Goal: Task Accomplishment & Management: Manage account settings

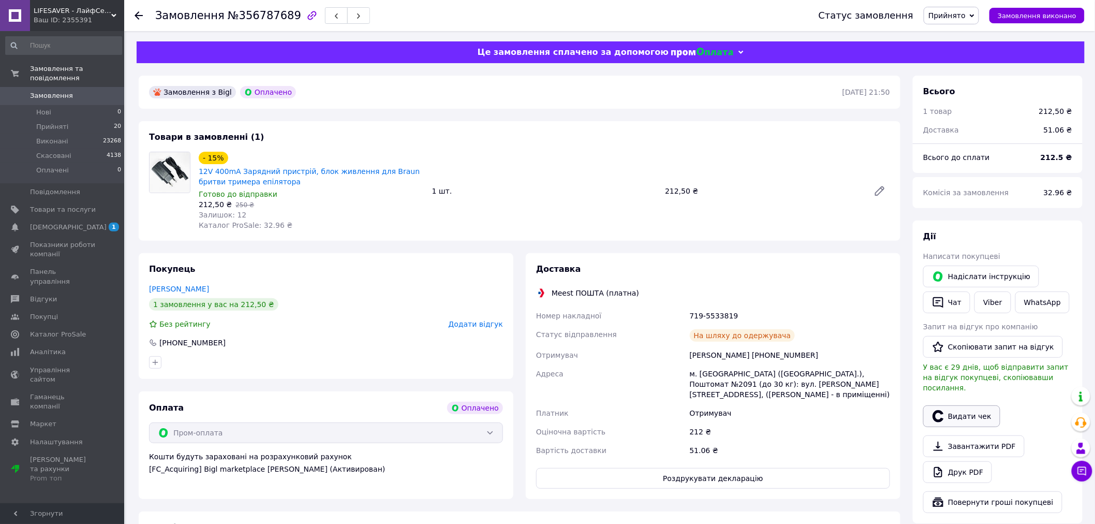
click at [965, 407] on button "Видати чек" at bounding box center [961, 416] width 77 height 22
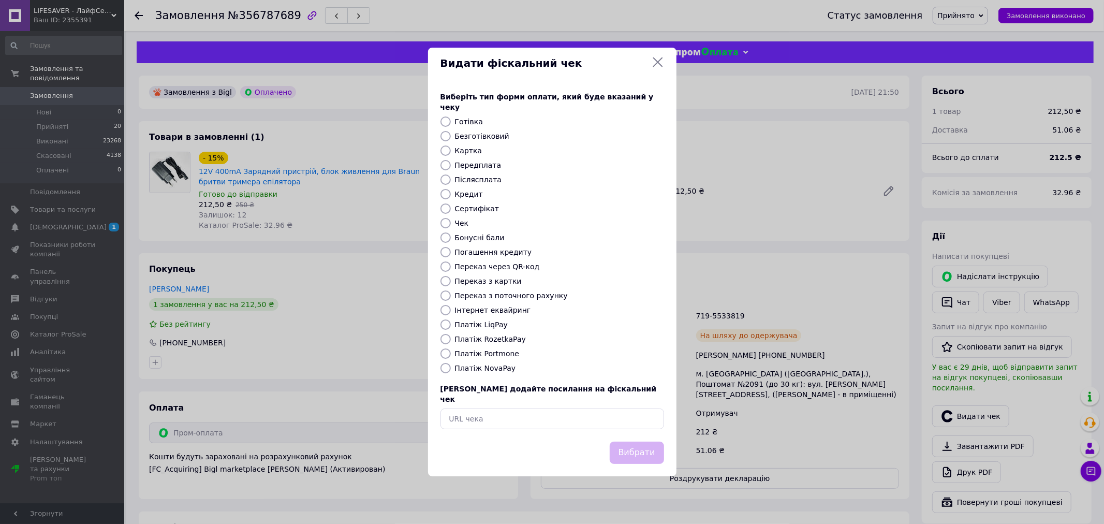
click at [499, 340] on label "Платіж RozetkaPay" at bounding box center [490, 339] width 71 height 8
click at [451, 340] on input "Платіж RozetkaPay" at bounding box center [445, 339] width 10 height 10
radio input "true"
click at [633, 443] on button "Вибрати" at bounding box center [637, 452] width 54 height 22
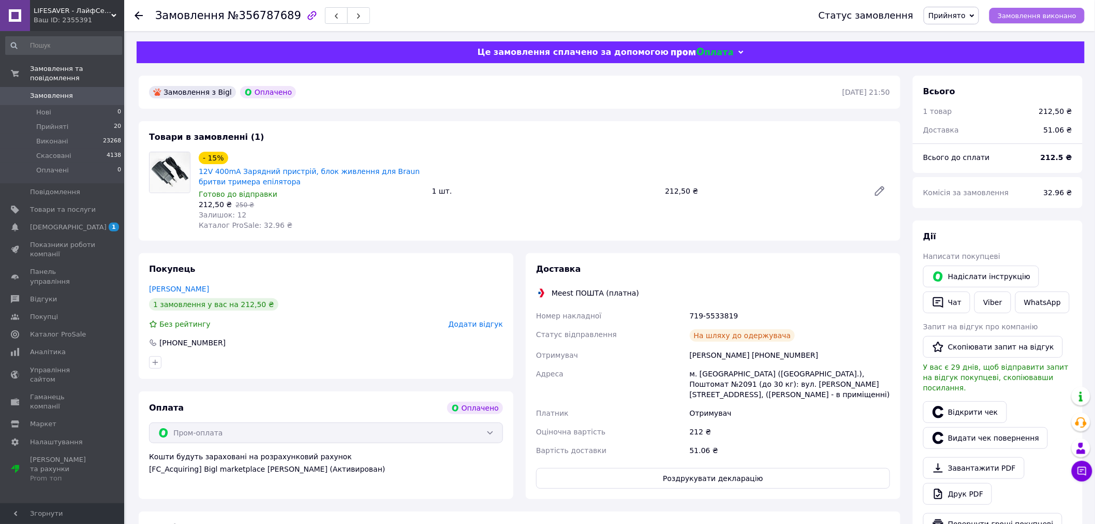
click at [1041, 14] on span "Замовлення виконано" at bounding box center [1037, 16] width 79 height 8
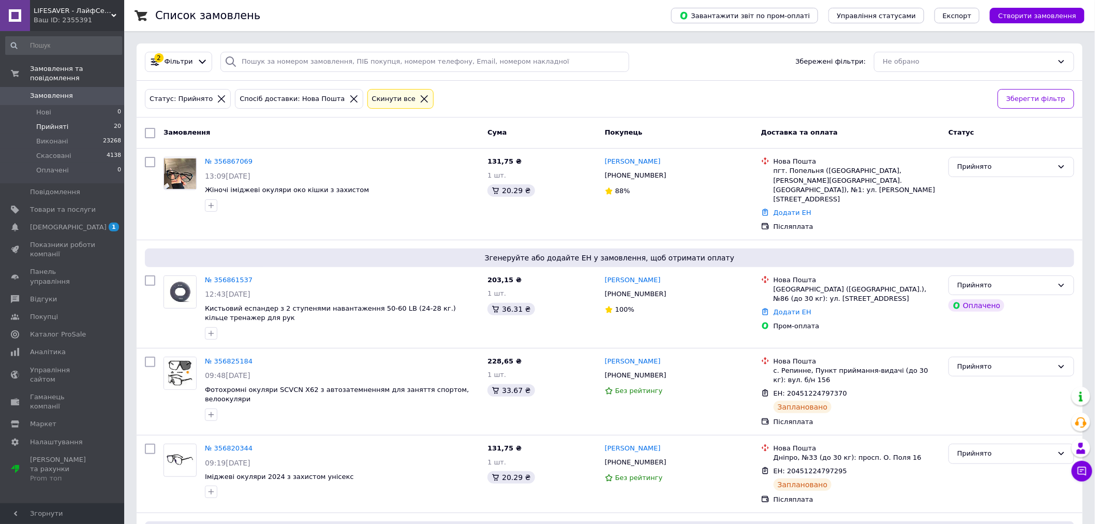
click at [57, 122] on span "Прийняті" at bounding box center [52, 126] width 32 height 9
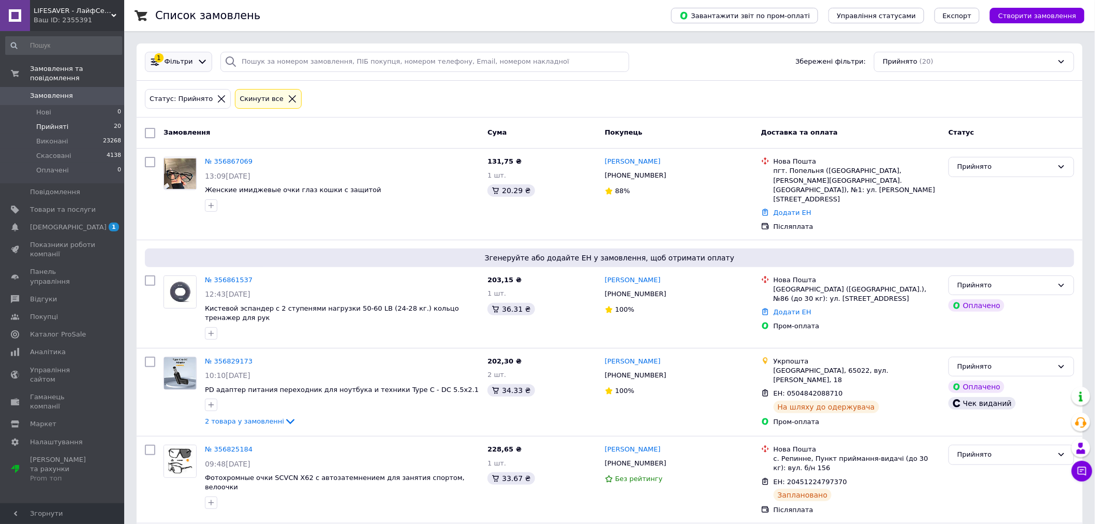
click at [183, 65] on span "Фільтри" at bounding box center [179, 62] width 28 height 10
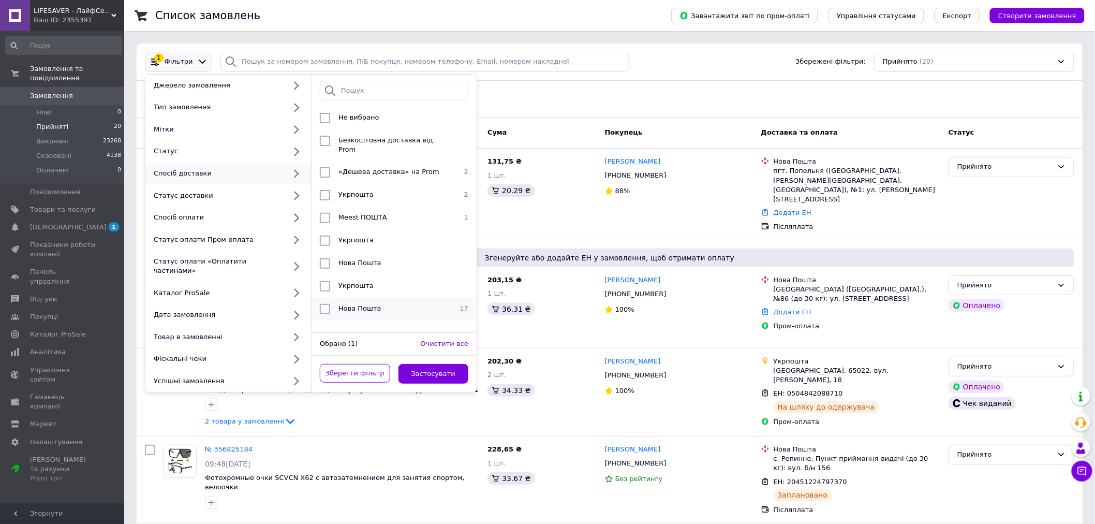
click at [385, 304] on div "Нова Пошта" at bounding box center [392, 309] width 117 height 10
checkbox input "true"
click at [449, 364] on button "Застосувати" at bounding box center [434, 374] width 70 height 20
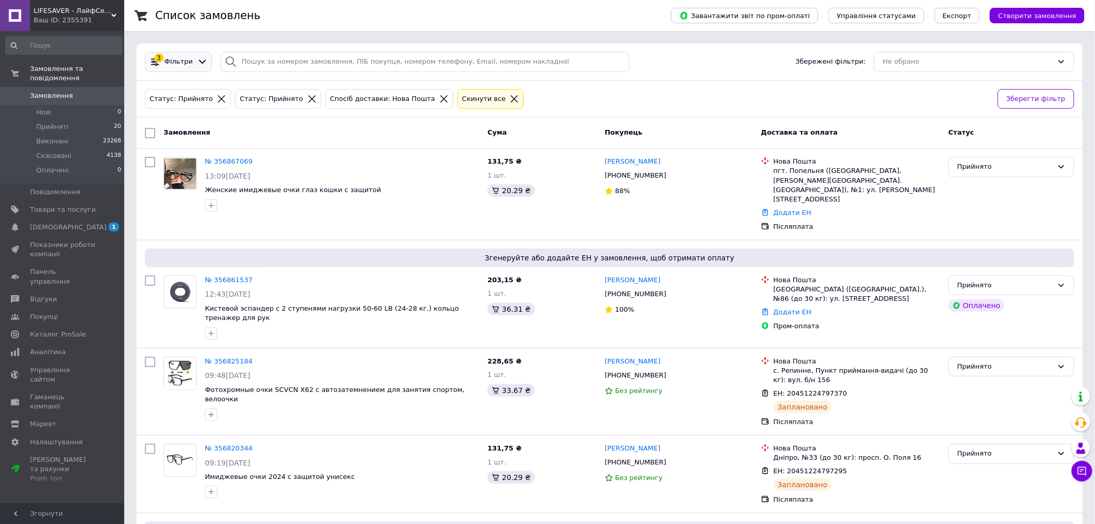
click at [185, 61] on span "Фільтри" at bounding box center [179, 62] width 28 height 10
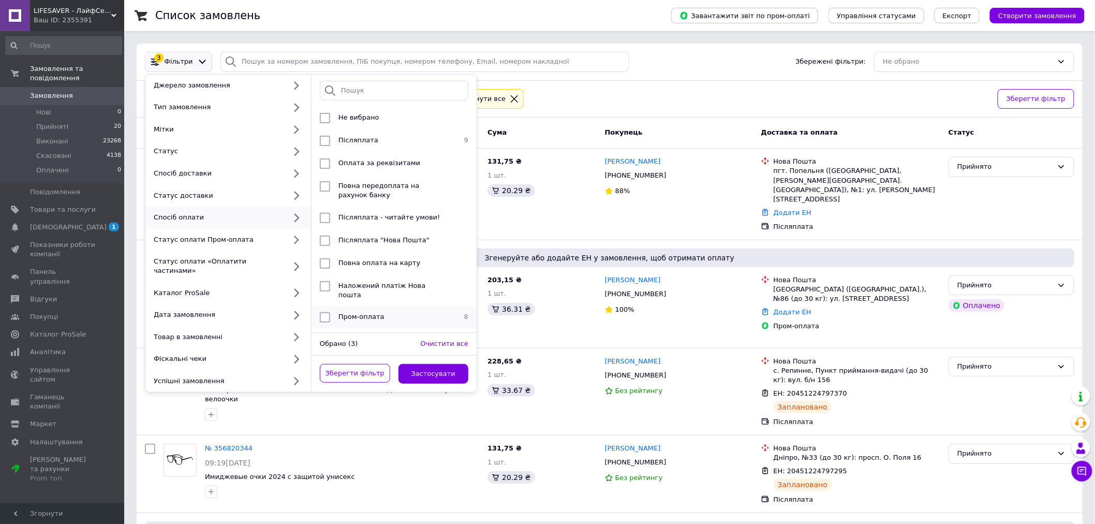
click at [421, 312] on div "Пром-оплата" at bounding box center [392, 317] width 117 height 10
checkbox input "true"
click at [444, 365] on button "Застосувати" at bounding box center [434, 374] width 70 height 20
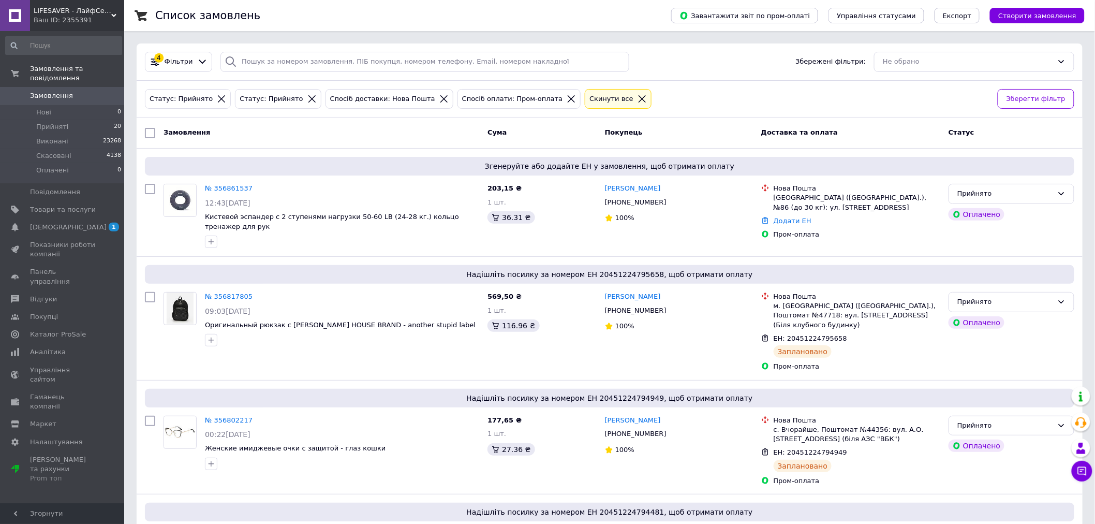
click at [146, 135] on input "checkbox" at bounding box center [150, 133] width 10 height 10
checkbox input "true"
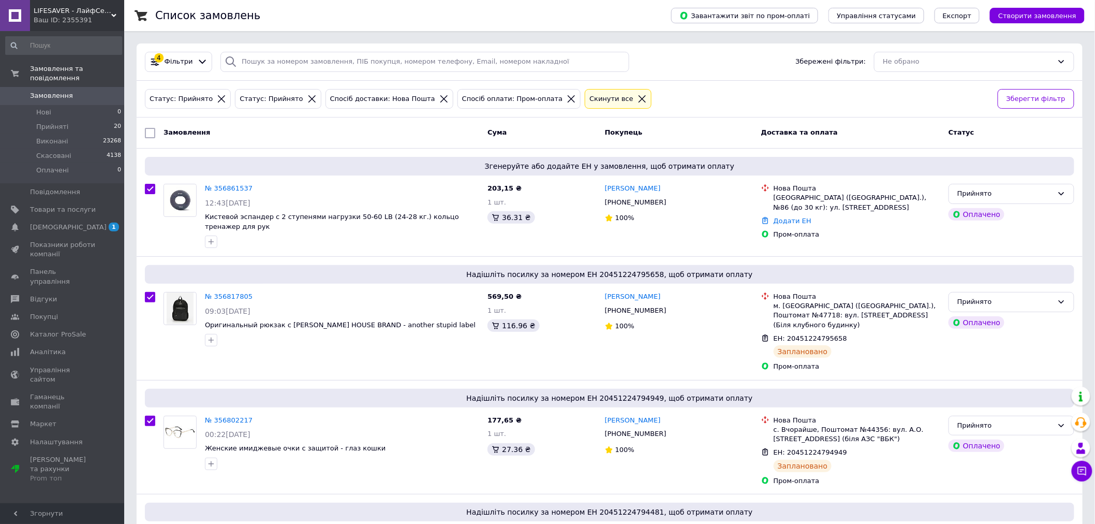
checkbox input "true"
click at [153, 184] on input "checkbox" at bounding box center [150, 189] width 10 height 10
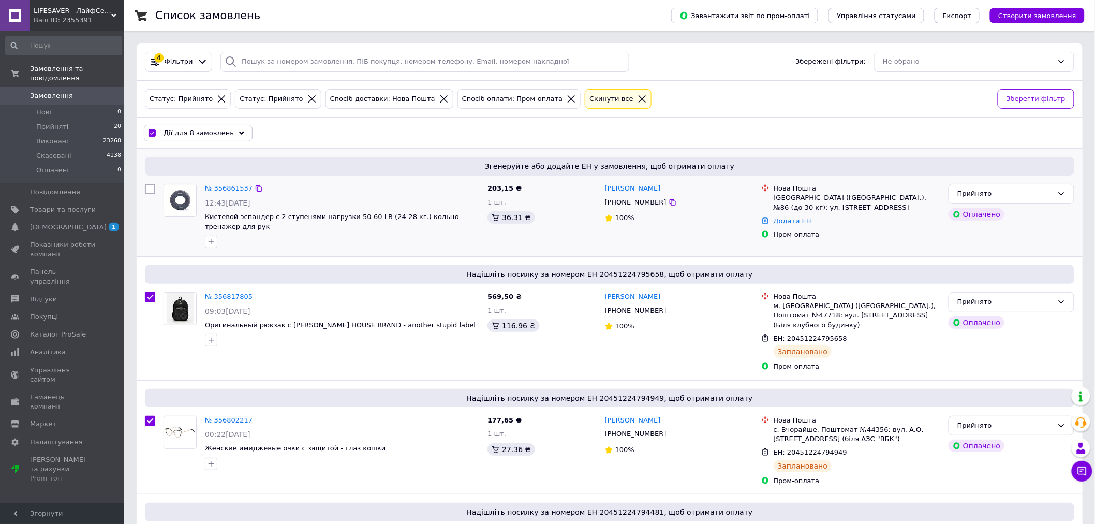
checkbox input "false"
click at [223, 137] on span "Дії для 7 замовлень" at bounding box center [199, 132] width 70 height 9
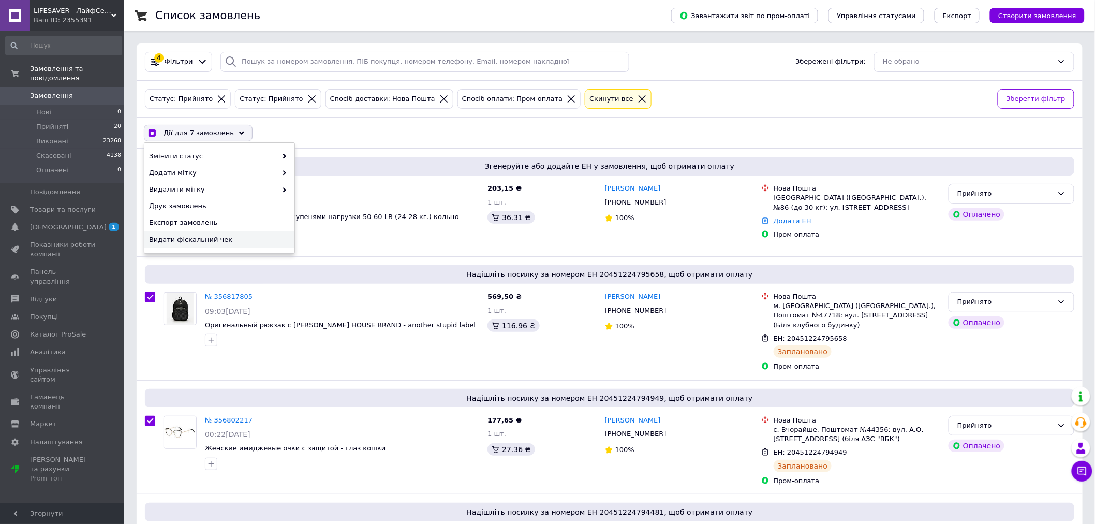
click at [195, 241] on span "Видати фіскальний чек" at bounding box center [218, 239] width 138 height 9
checkbox input "true"
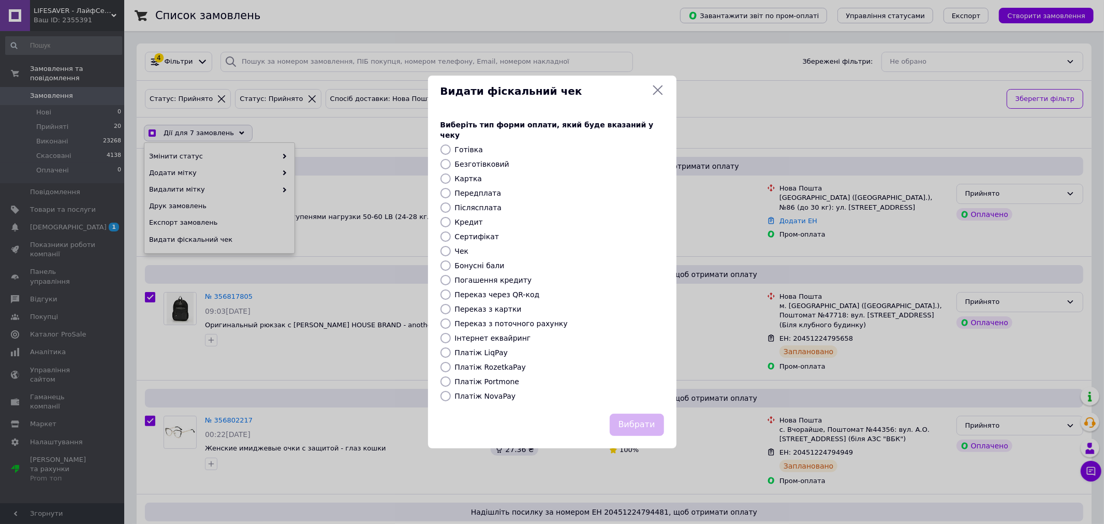
click at [490, 363] on label "Платіж RozetkaPay" at bounding box center [490, 367] width 71 height 8
click at [451, 362] on input "Платіж RozetkaPay" at bounding box center [445, 367] width 10 height 10
radio input "true"
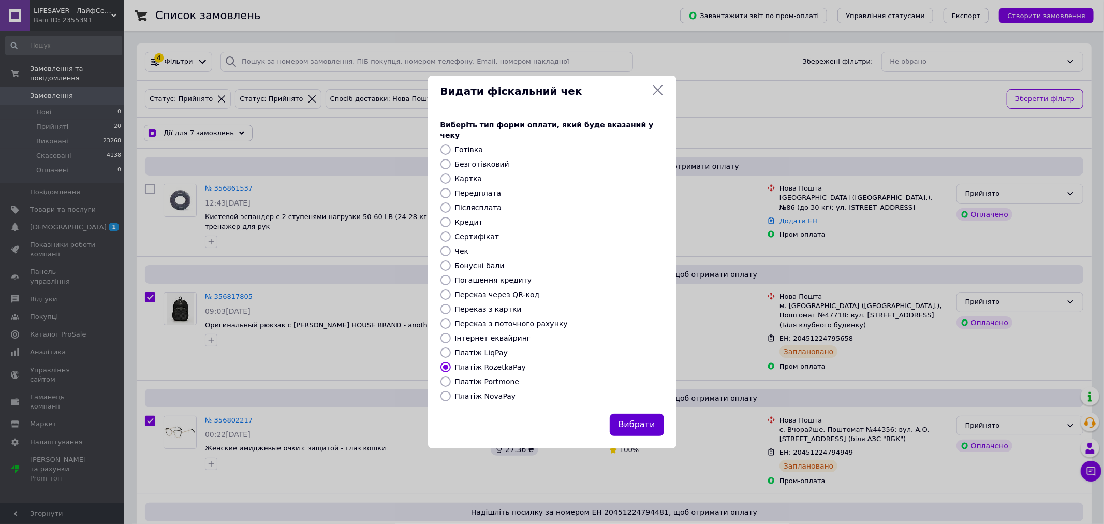
click at [632, 422] on button "Вибрати" at bounding box center [637, 425] width 54 height 22
checkbox input "true"
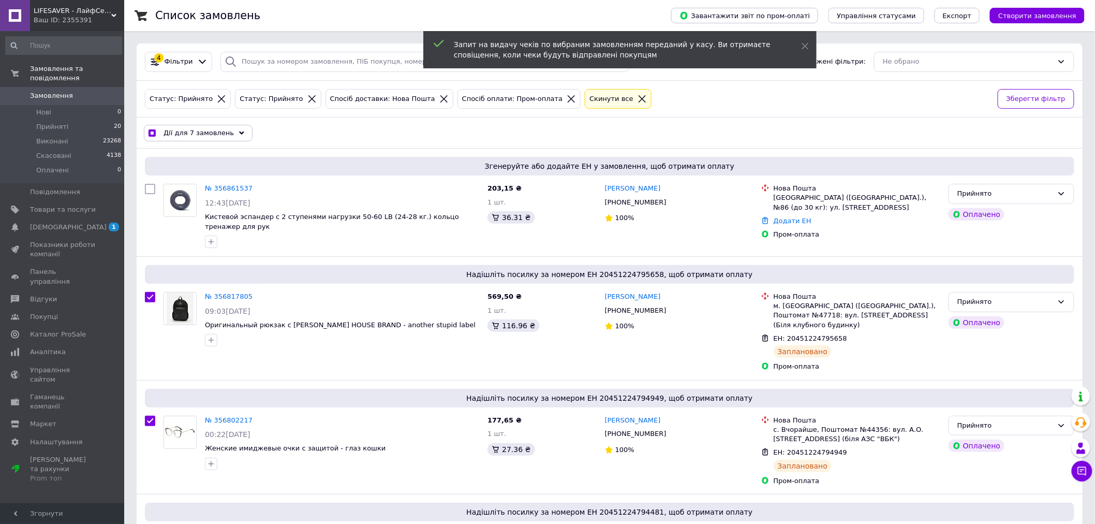
click at [567, 98] on icon at bounding box center [571, 98] width 9 height 9
checkbox input "false"
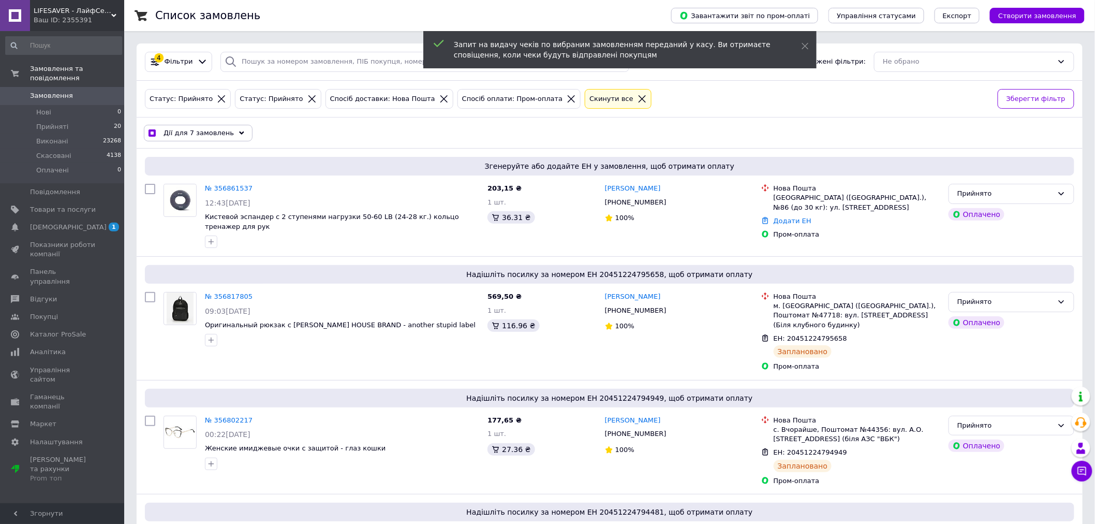
checkbox input "false"
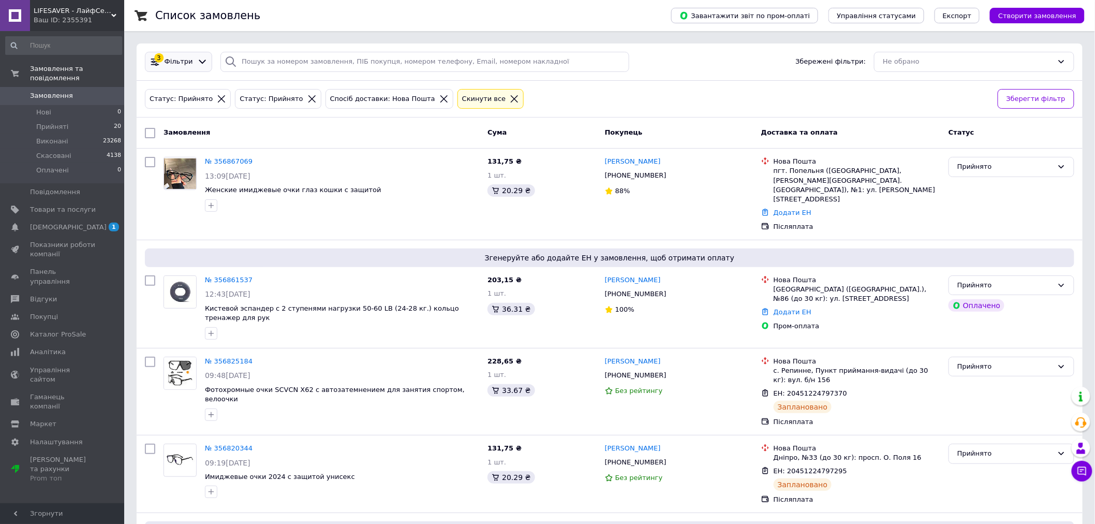
click at [185, 66] on span "Фільтри" at bounding box center [179, 62] width 28 height 10
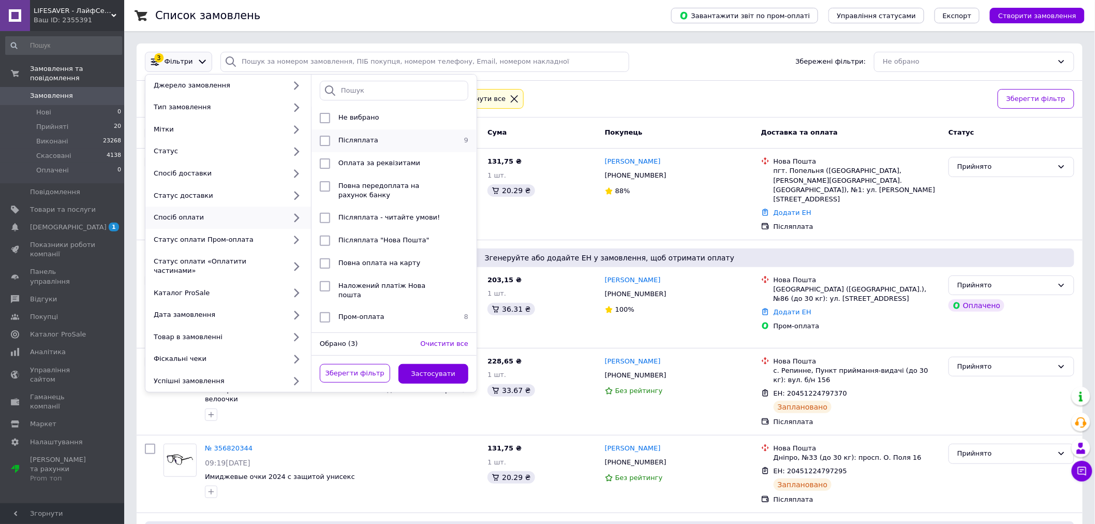
click at [371, 141] on span "Післяплата" at bounding box center [359, 140] width 40 height 8
checkbox input "true"
click at [436, 364] on button "Застосувати" at bounding box center [434, 374] width 70 height 20
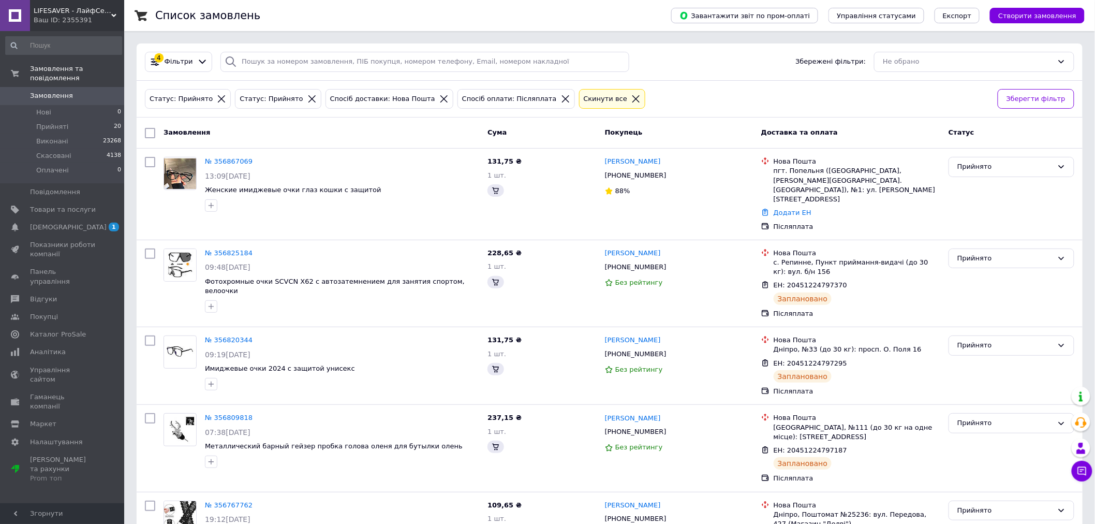
click at [152, 134] on input "checkbox" at bounding box center [150, 133] width 10 height 10
checkbox input "true"
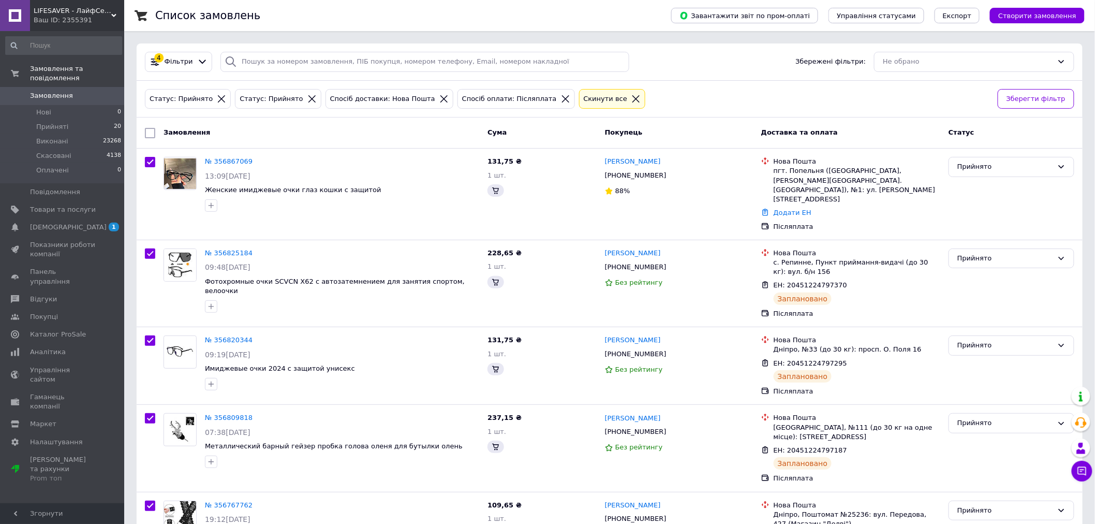
checkbox input "true"
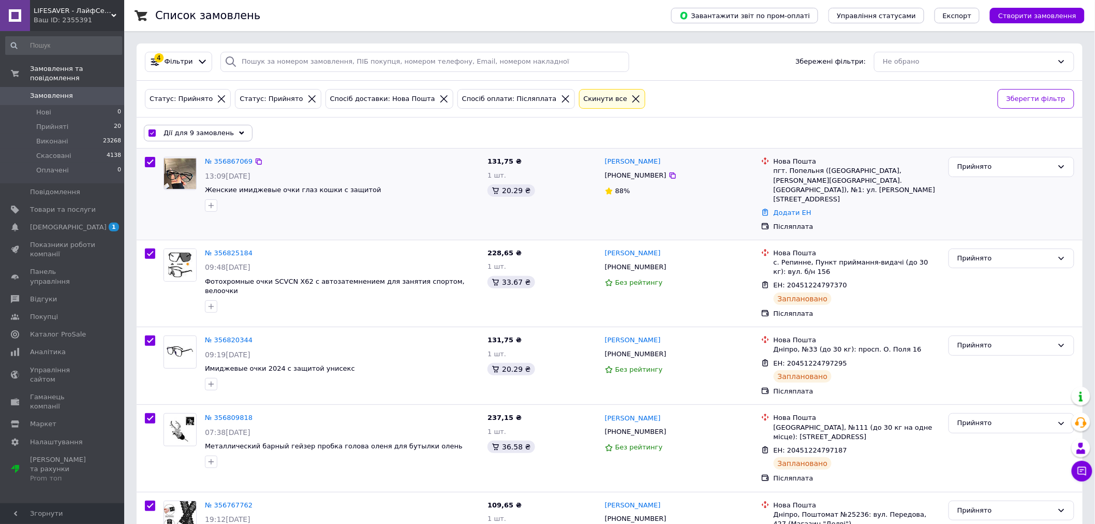
click at [148, 161] on input "checkbox" at bounding box center [150, 162] width 10 height 10
checkbox input "false"
click at [239, 135] on icon at bounding box center [241, 132] width 5 height 5
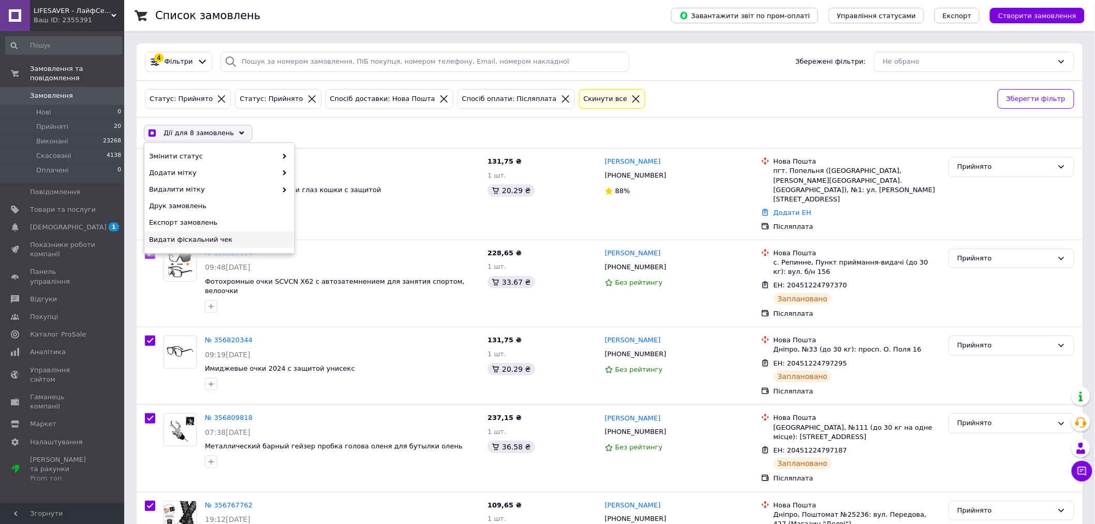
click at [210, 236] on span "Видати фіскальний чек" at bounding box center [218, 239] width 138 height 9
checkbox input "true"
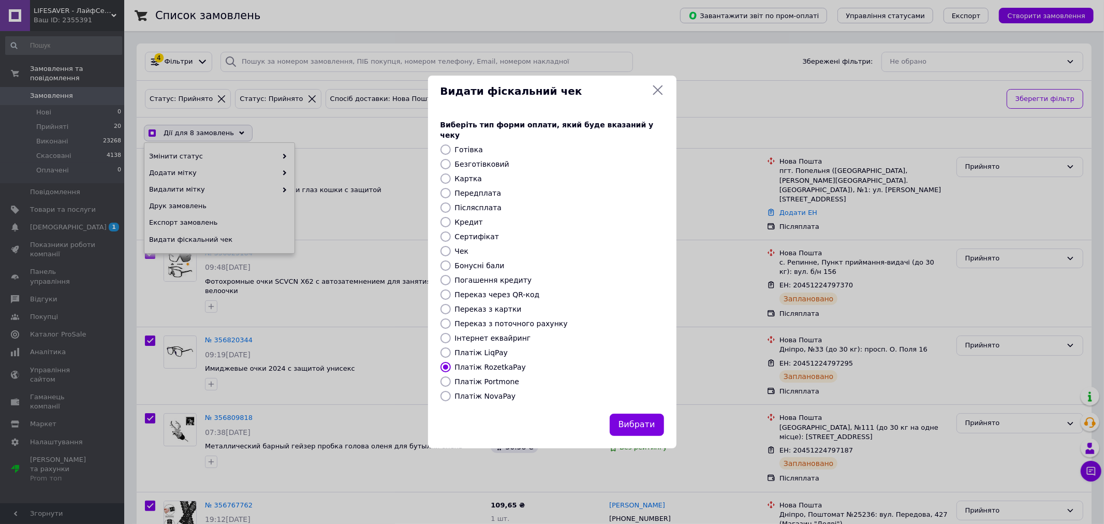
click at [469, 393] on label "Платіж NovaPay" at bounding box center [485, 396] width 61 height 8
click at [451, 393] on input "Платіж NovaPay" at bounding box center [445, 396] width 10 height 10
radio input "true"
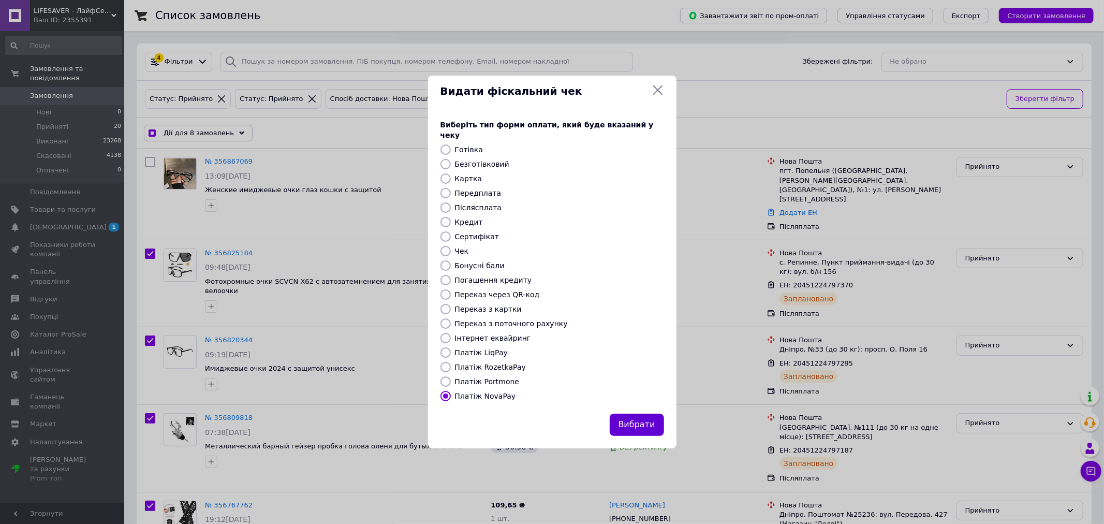
click at [637, 421] on button "Вибрати" at bounding box center [637, 425] width 54 height 22
checkbox input "true"
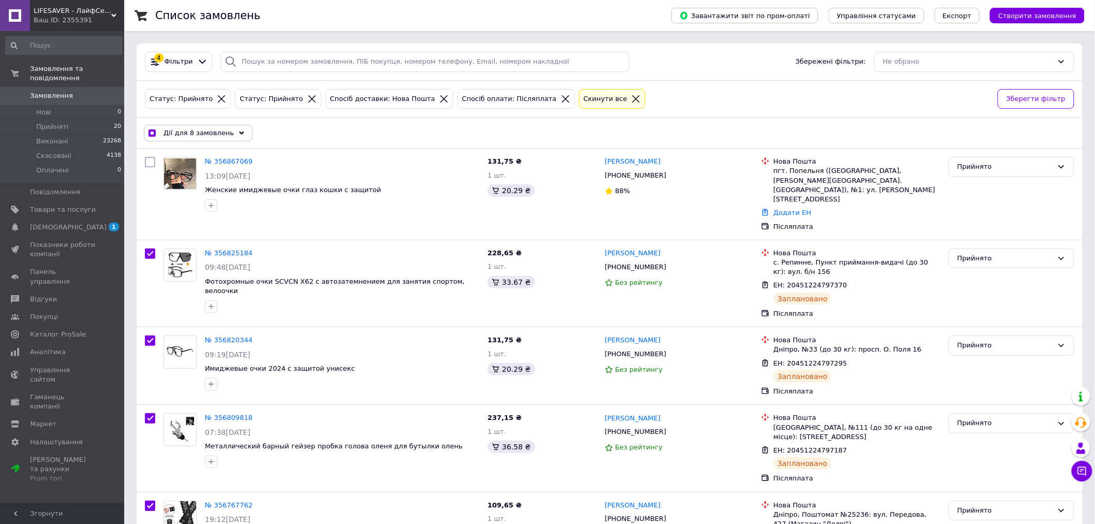
click at [561, 100] on icon at bounding box center [565, 98] width 9 height 9
checkbox input "false"
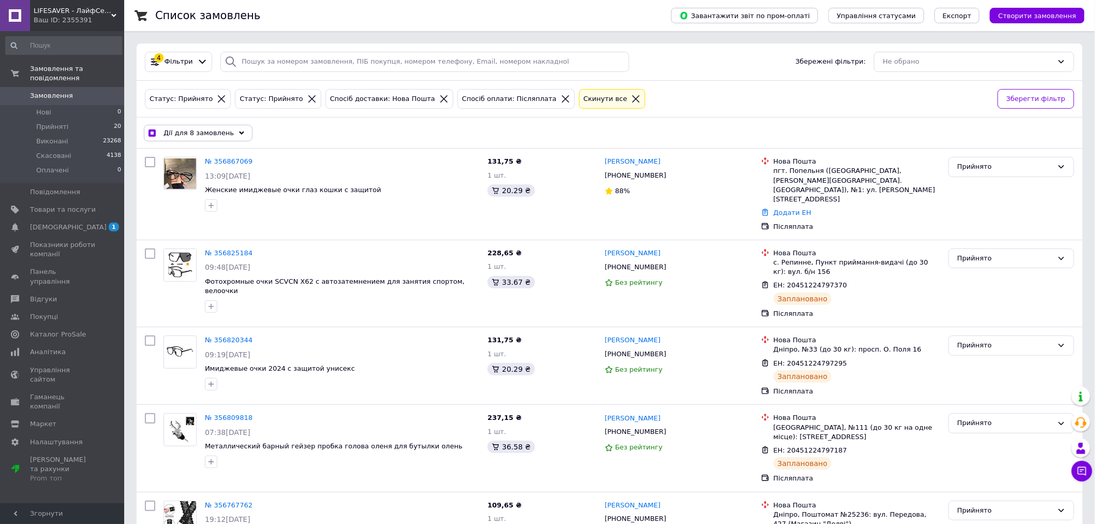
checkbox input "false"
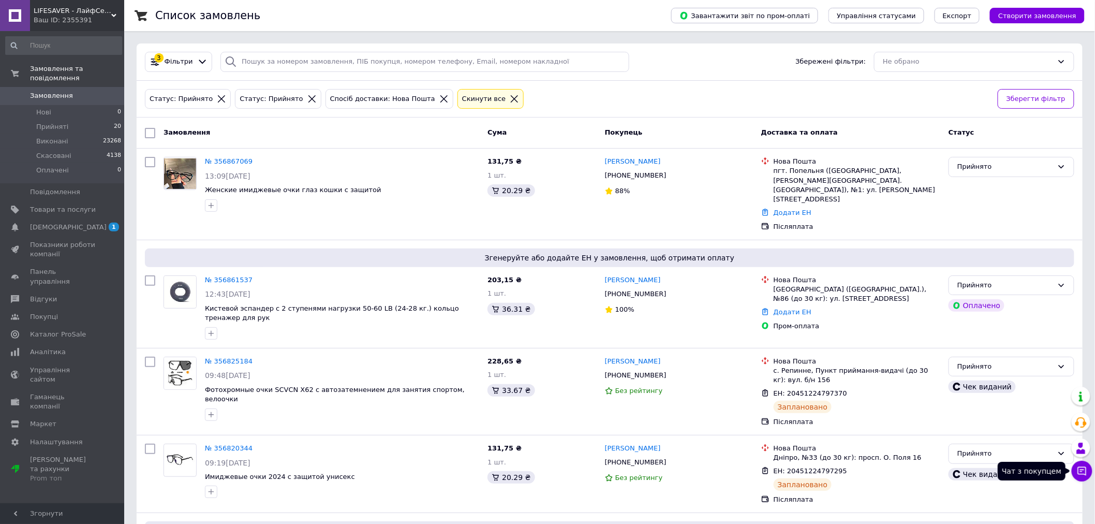
click at [1084, 466] on icon at bounding box center [1082, 471] width 10 height 10
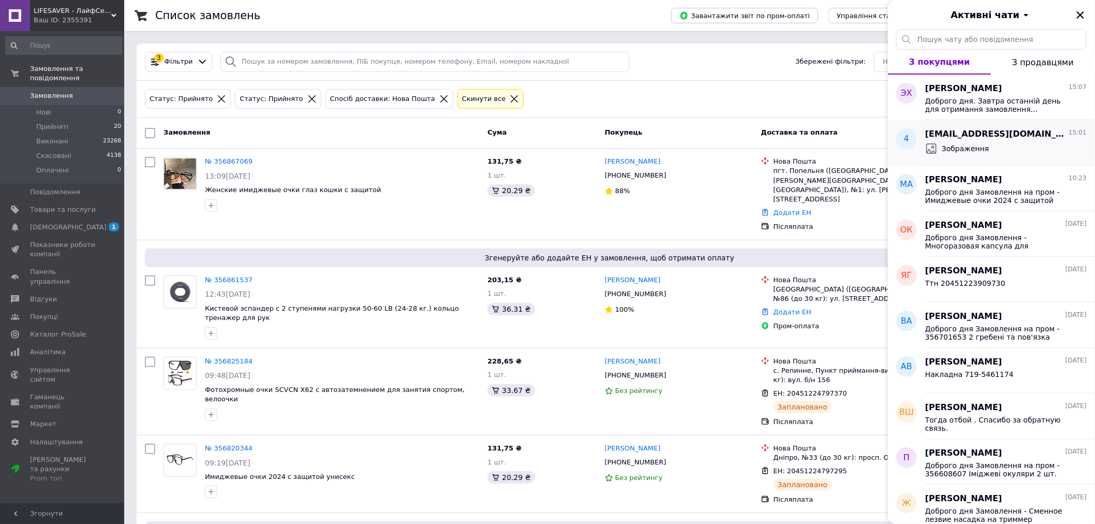
click at [986, 158] on div "4ernushev.tima@gmail.com 15:01 Зображення" at bounding box center [1010, 143] width 170 height 46
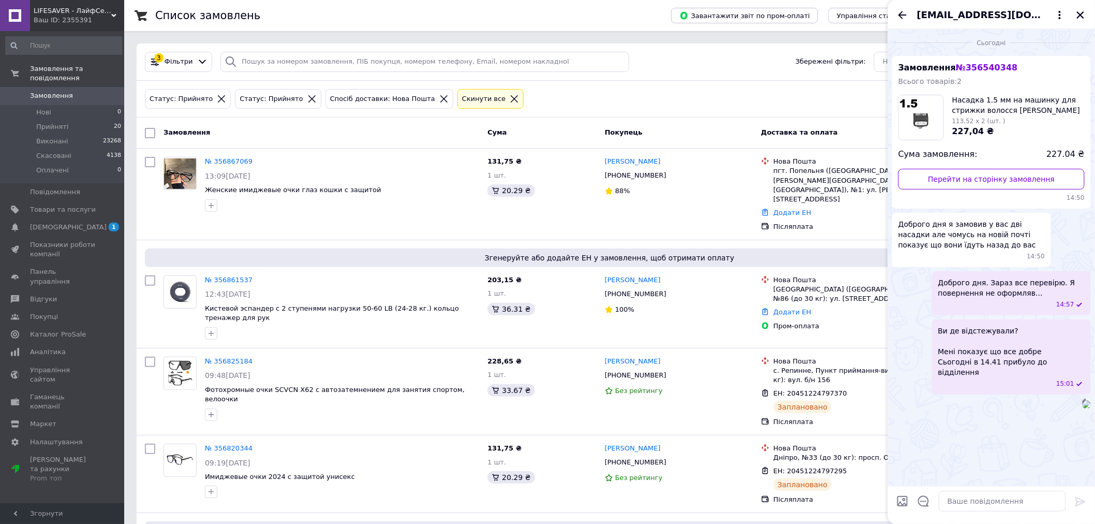
click at [1083, 408] on img at bounding box center [1087, 404] width 8 height 8
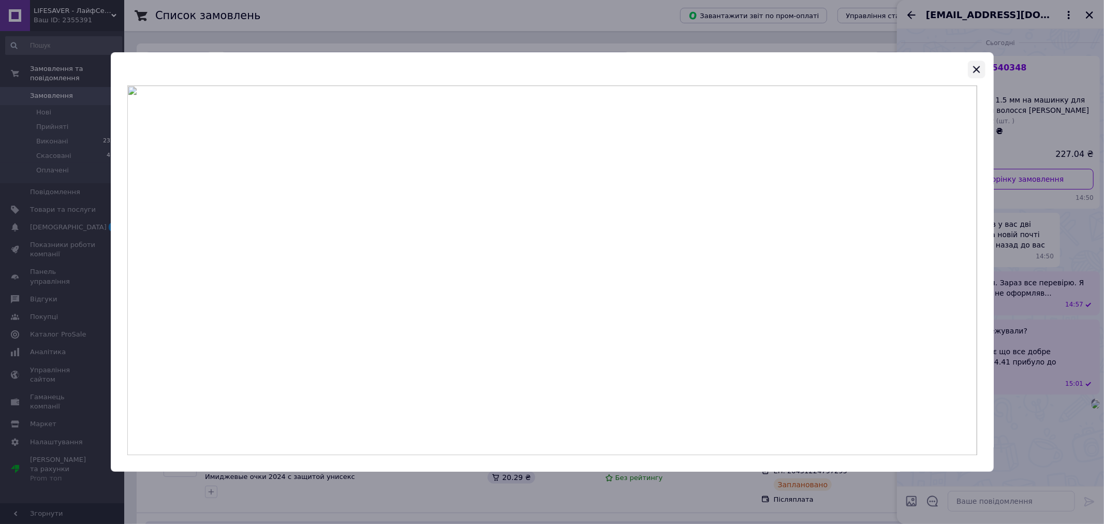
click at [974, 66] on icon "button" at bounding box center [976, 69] width 7 height 7
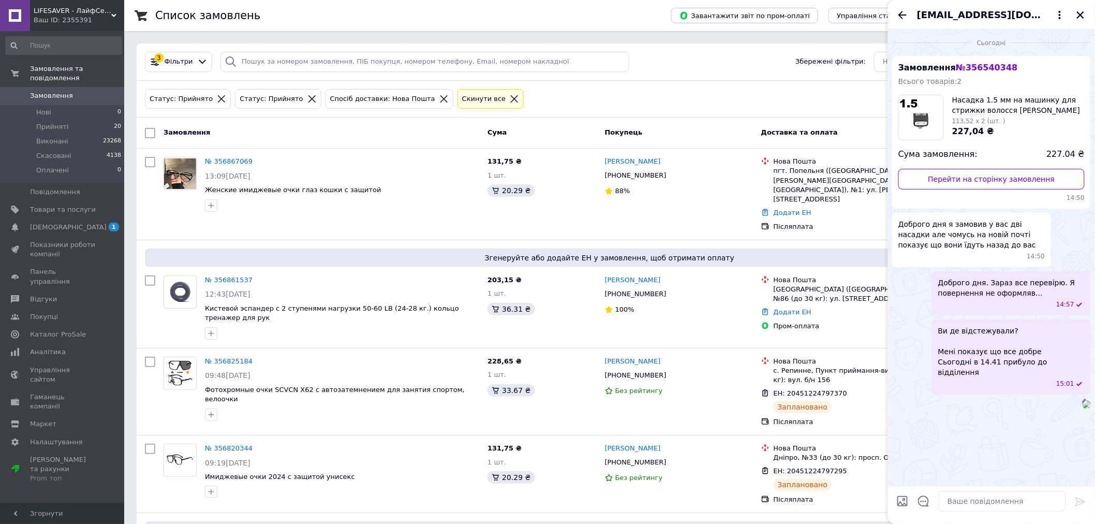
click at [1084, 12] on icon "Закрити" at bounding box center [1080, 14] width 7 height 7
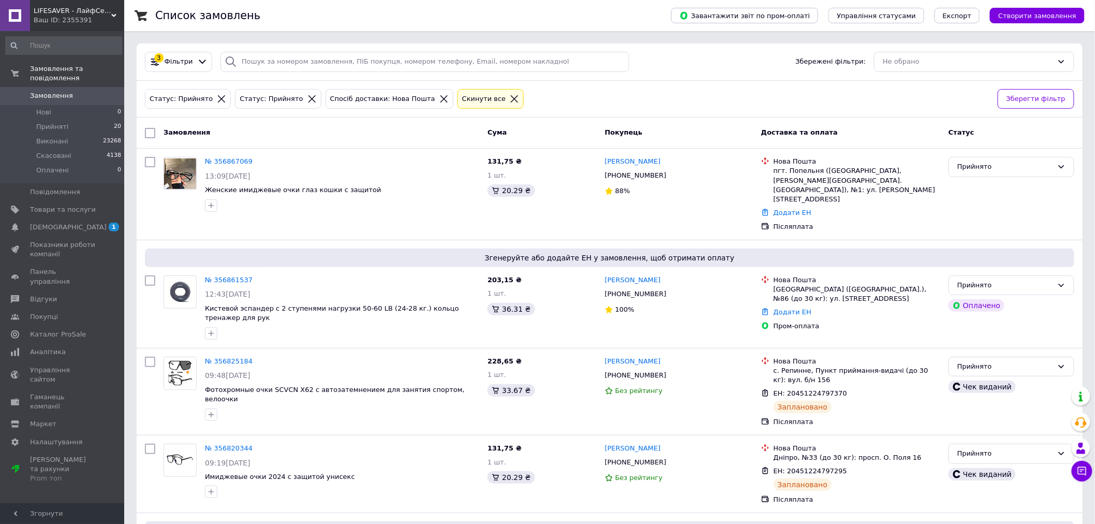
click at [153, 131] on input "checkbox" at bounding box center [150, 133] width 10 height 10
checkbox input "true"
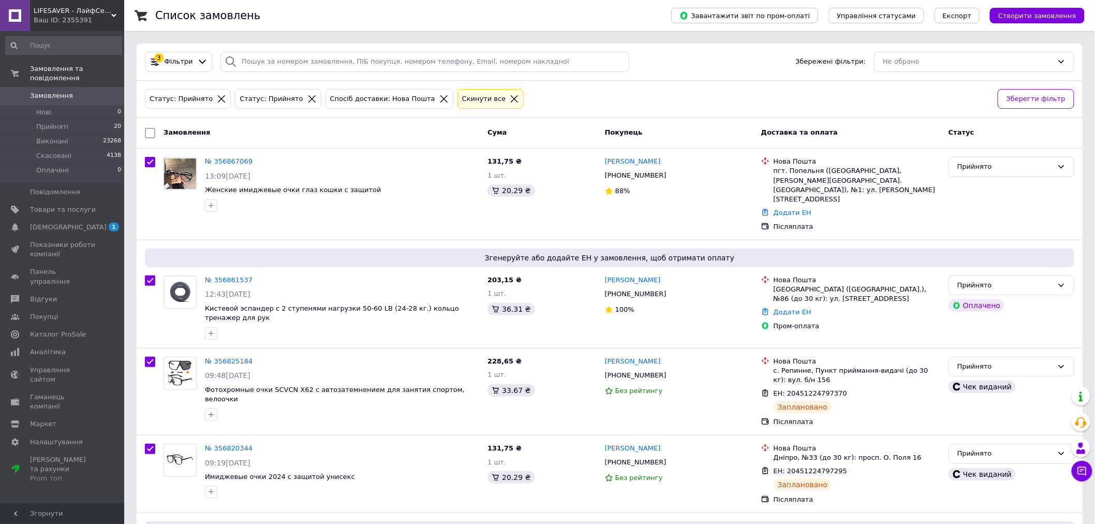
checkbox input "true"
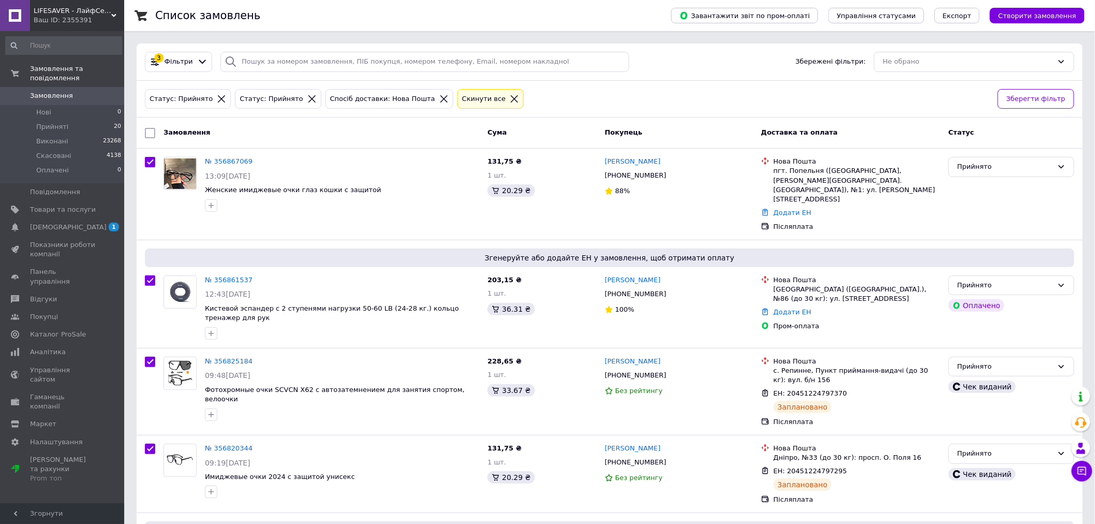
checkbox input "true"
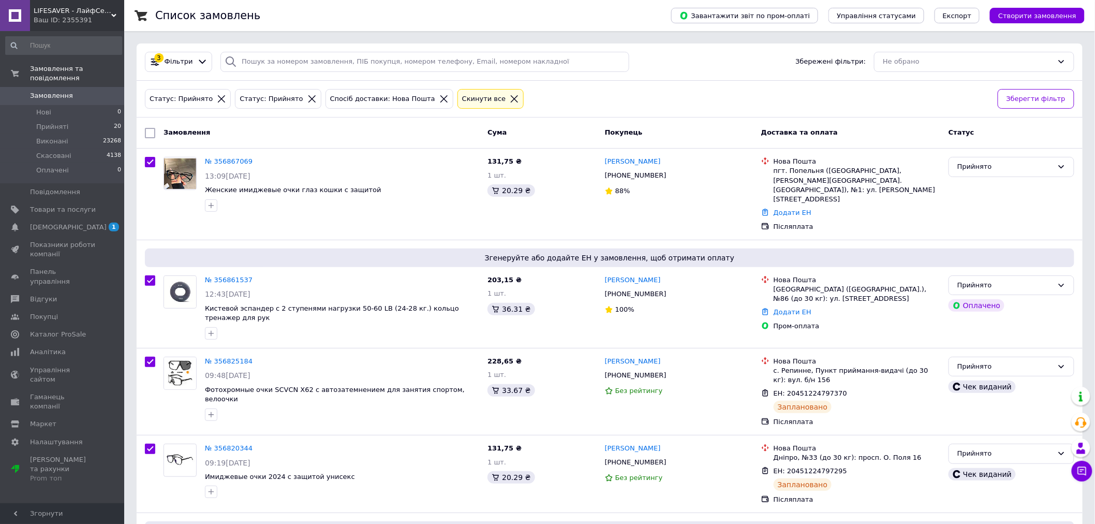
checkbox input "true"
click at [147, 275] on input "checkbox" at bounding box center [150, 280] width 10 height 10
checkbox input "false"
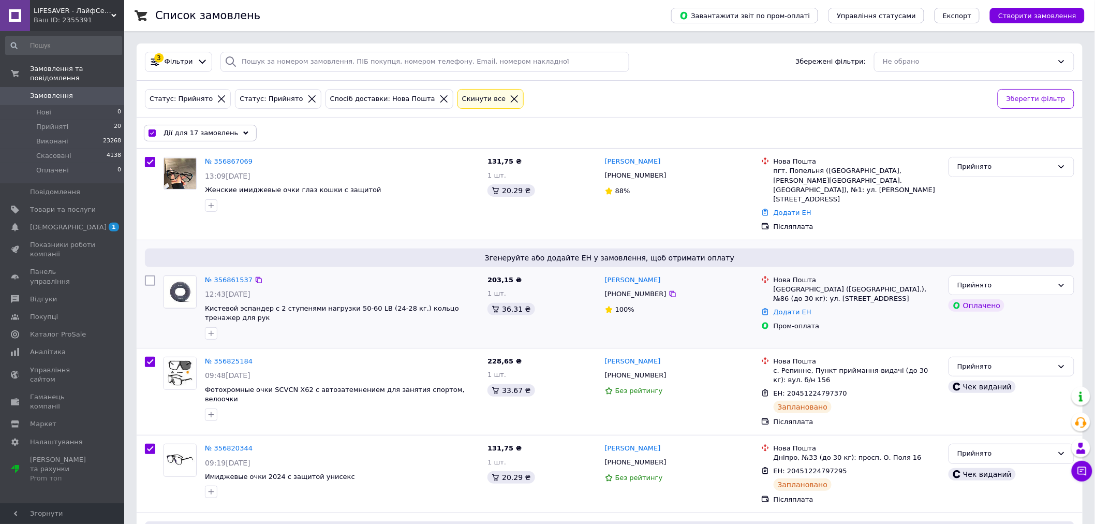
checkbox input "true"
click at [153, 161] on input "checkbox" at bounding box center [150, 162] width 10 height 10
checkbox input "false"
click at [237, 137] on div "Дії для 15 замовлень" at bounding box center [200, 133] width 113 height 17
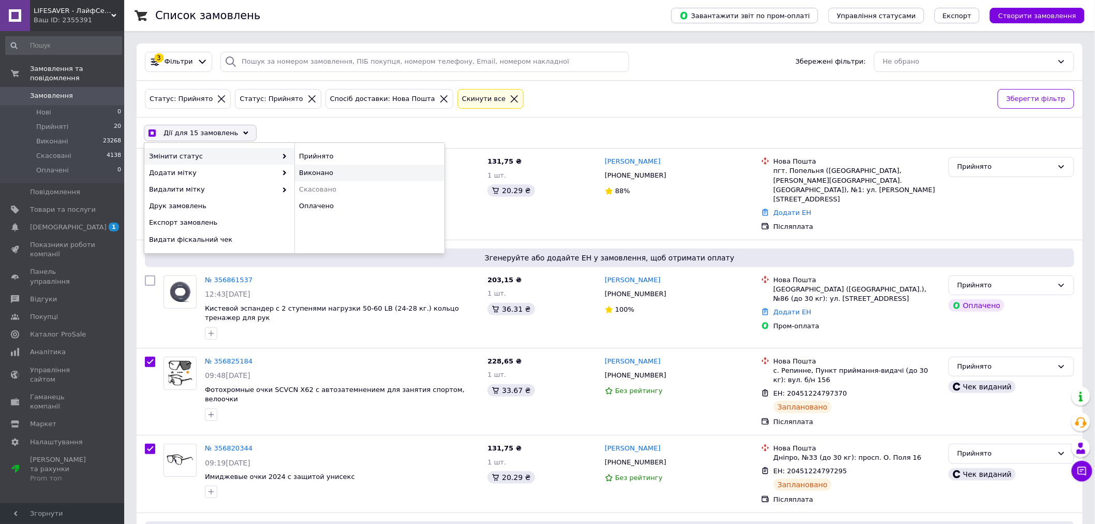
checkbox input "true"
click at [339, 173] on div "Виконано" at bounding box center [370, 173] width 150 height 17
checkbox input "false"
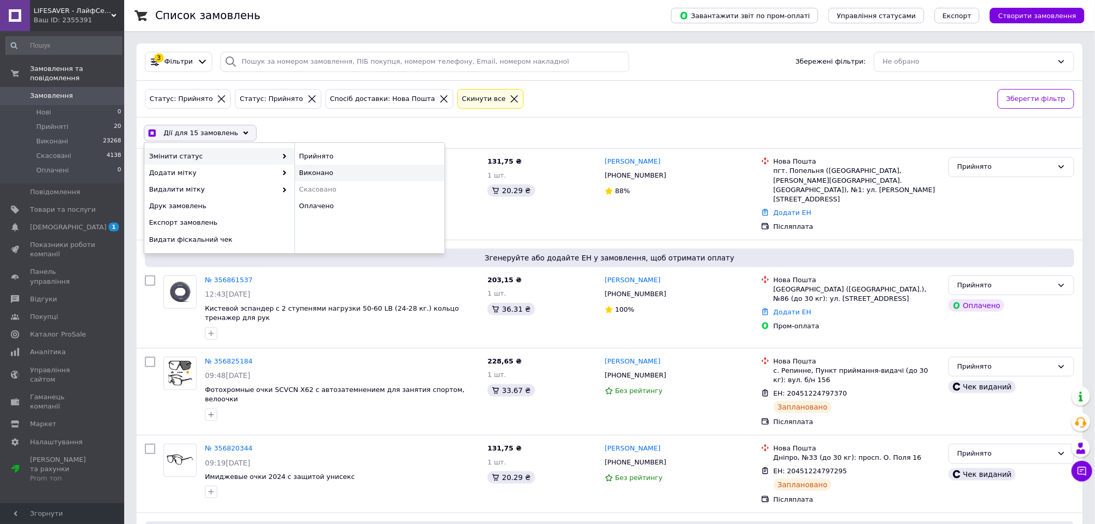
checkbox input "false"
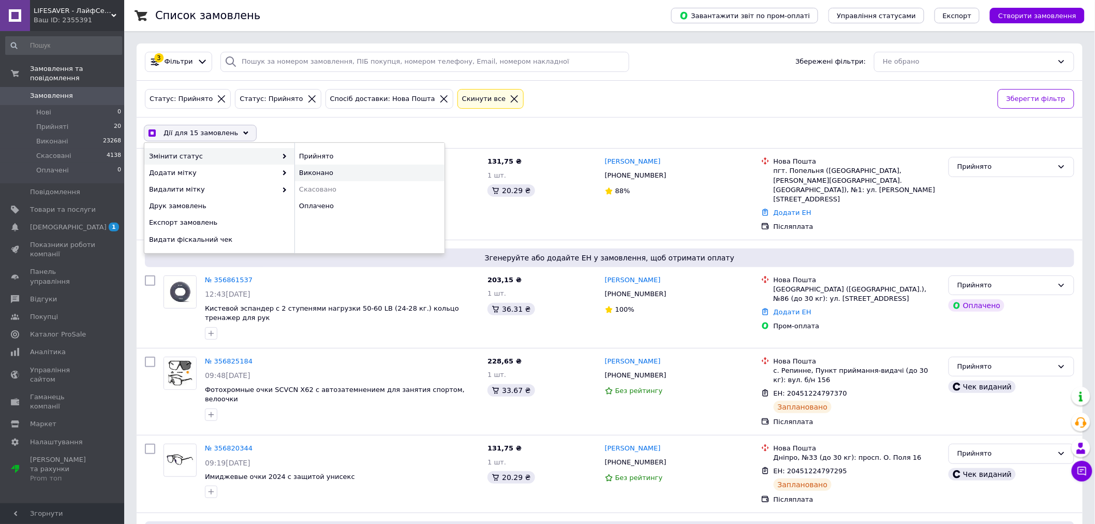
checkbox input "false"
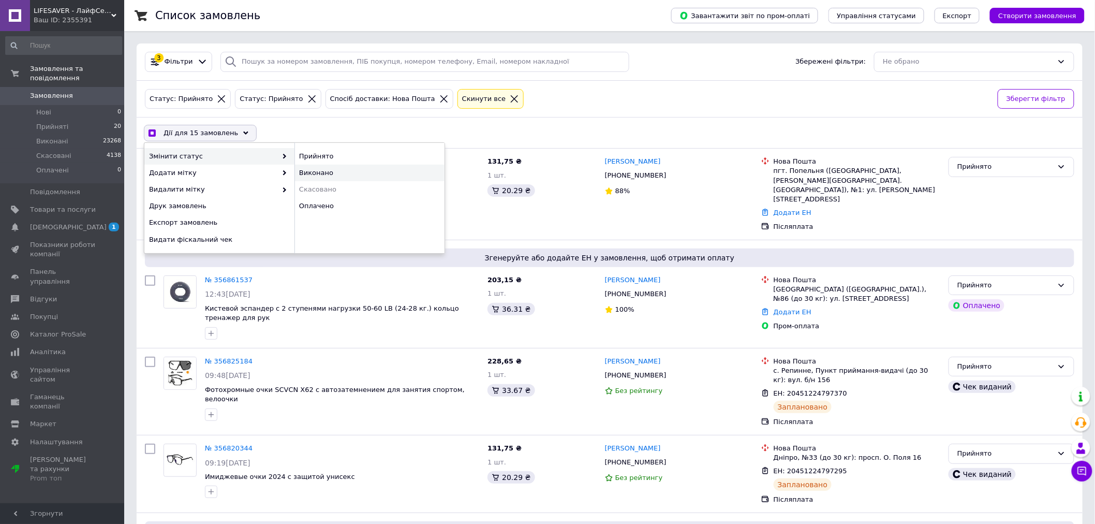
checkbox input "false"
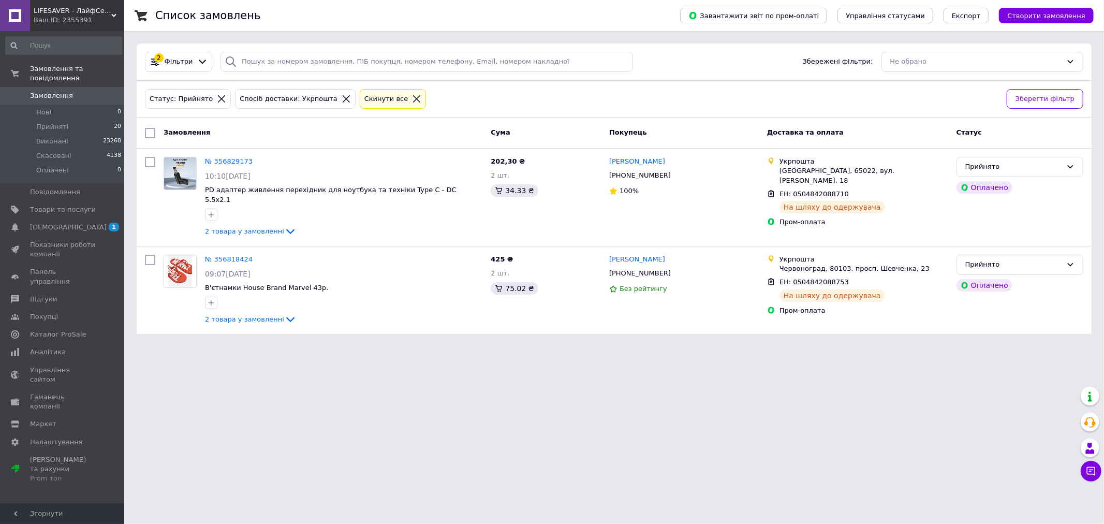
click at [151, 133] on input "checkbox" at bounding box center [150, 133] width 10 height 10
checkbox input "true"
click at [218, 132] on span "Дії для 2 замовлень" at bounding box center [199, 132] width 70 height 9
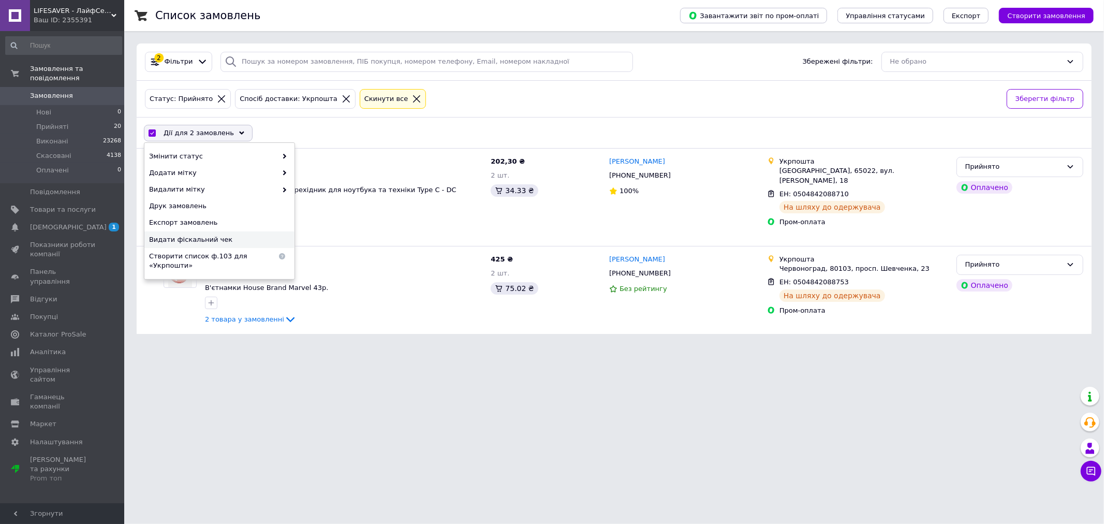
click at [202, 241] on span "Видати фіскальний чек" at bounding box center [218, 239] width 138 height 9
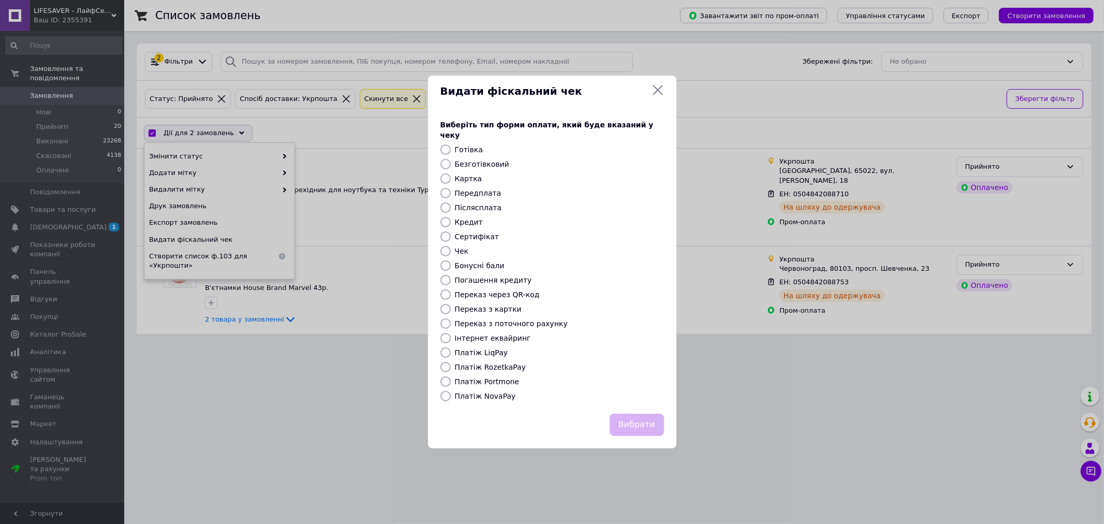
click at [499, 363] on label "Платіж RozetkaPay" at bounding box center [490, 367] width 71 height 8
click at [451, 362] on input "Платіж RozetkaPay" at bounding box center [445, 367] width 10 height 10
radio input "true"
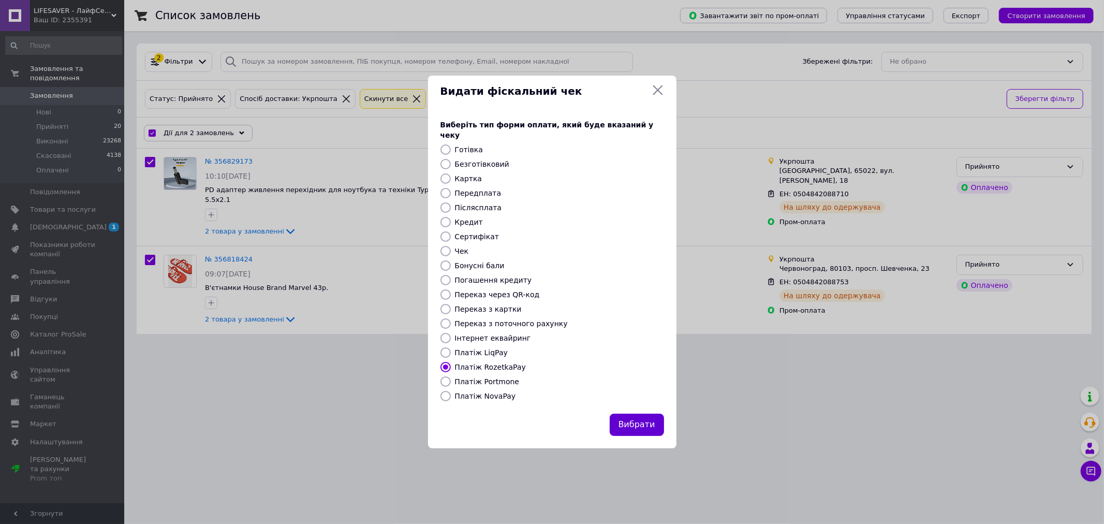
click at [636, 417] on button "Вибрати" at bounding box center [637, 425] width 54 height 22
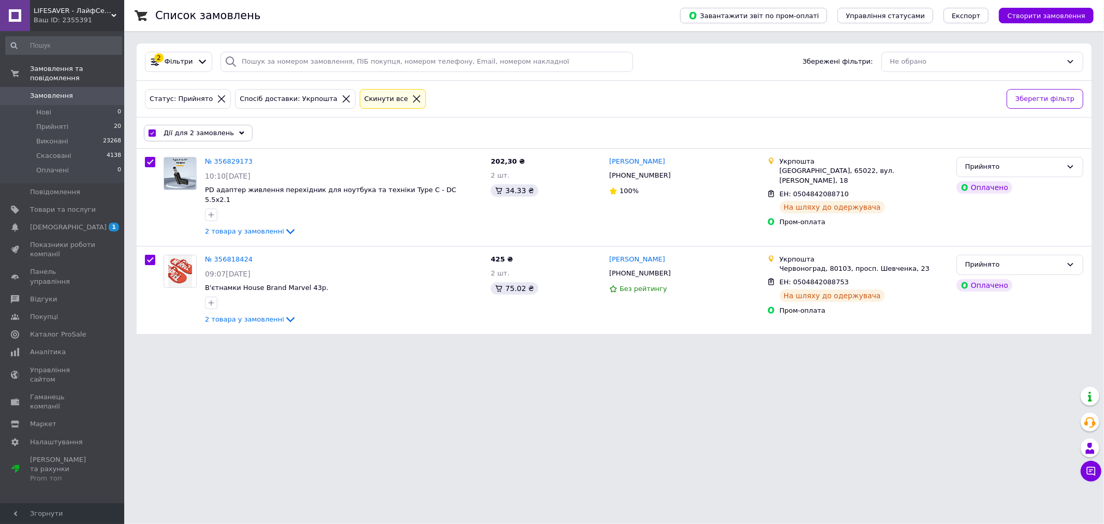
click at [215, 135] on span "Дії для 2 замовлень" at bounding box center [199, 132] width 70 height 9
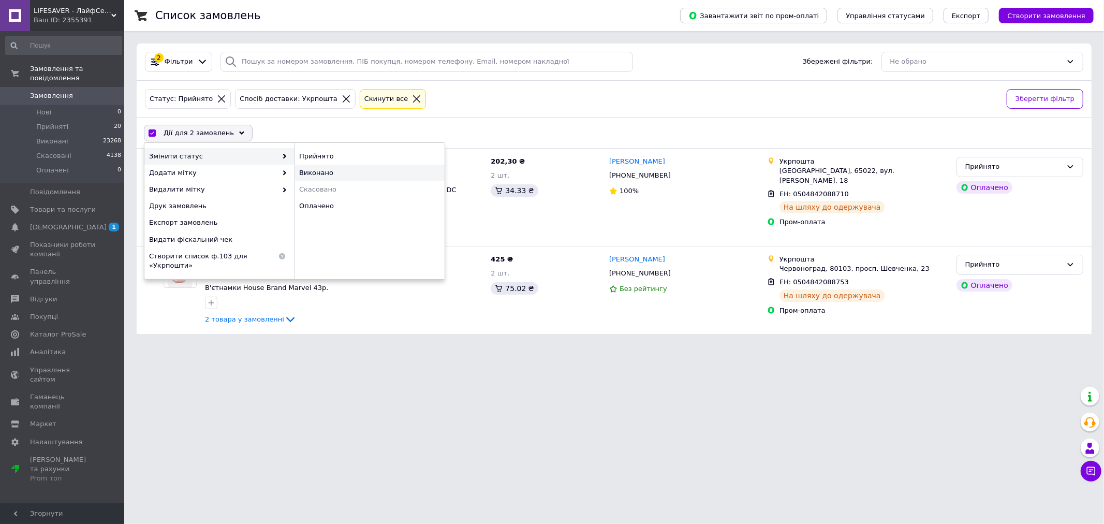
click at [318, 170] on div "Виконано" at bounding box center [370, 173] width 150 height 17
checkbox input "false"
